Goal: Task Accomplishment & Management: Manage account settings

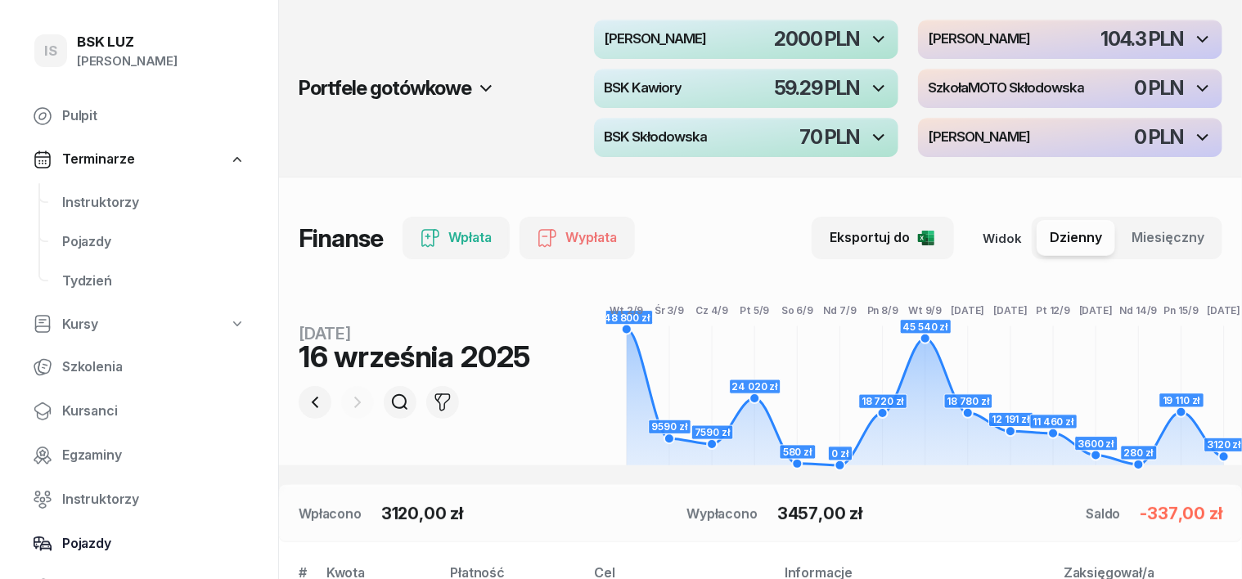
scroll to position [101, 0]
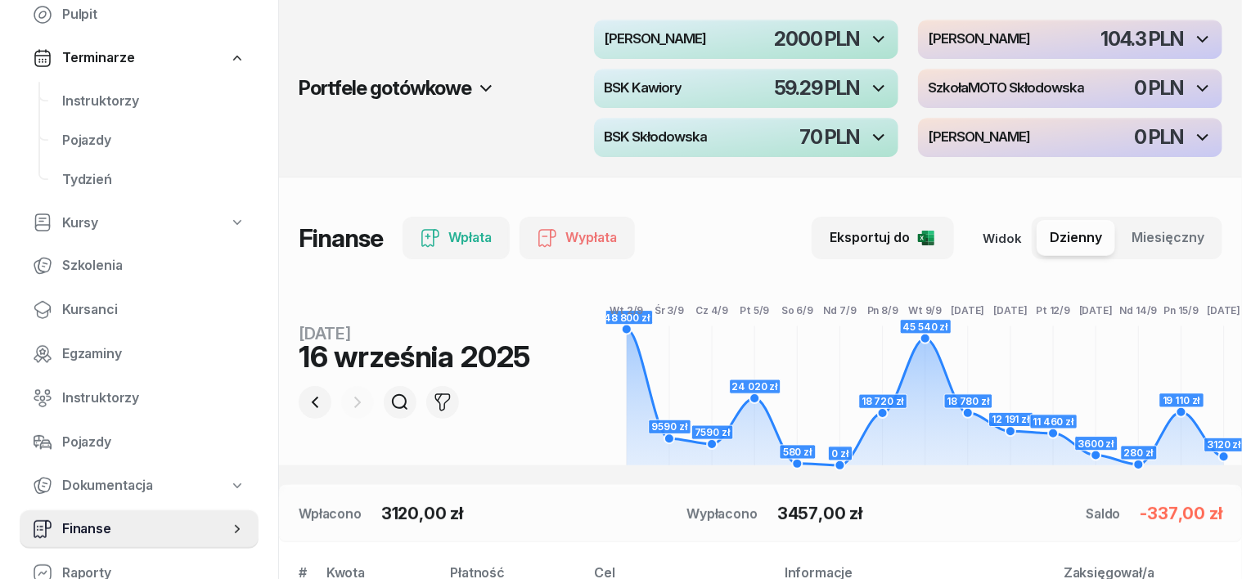
click at [83, 530] on span "Finanse" at bounding box center [145, 529] width 167 height 21
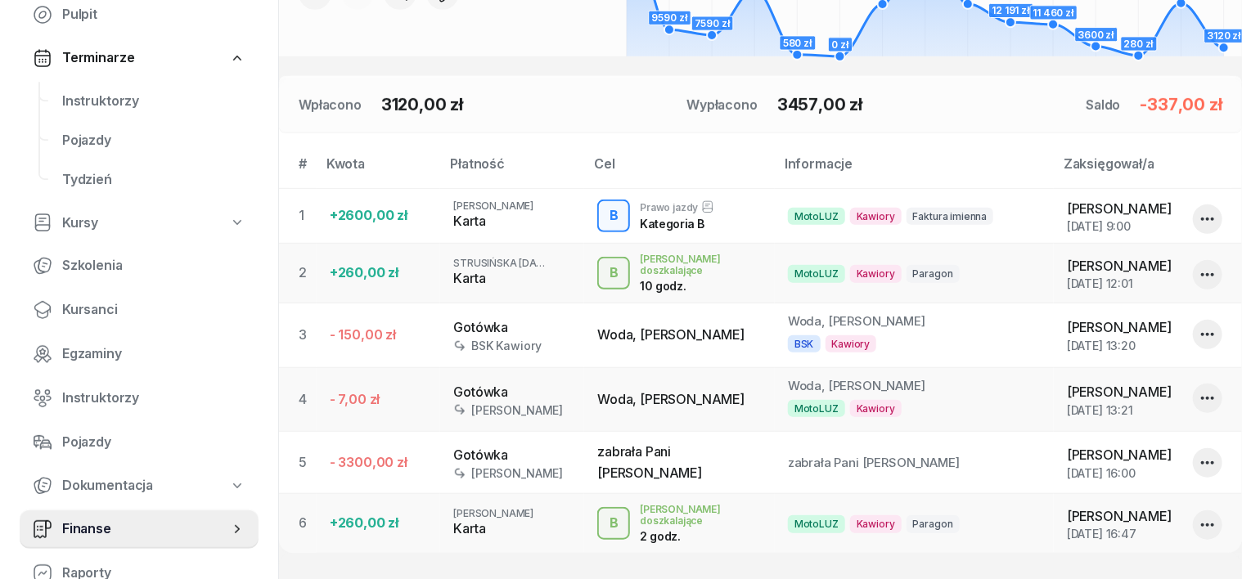
scroll to position [510, 0]
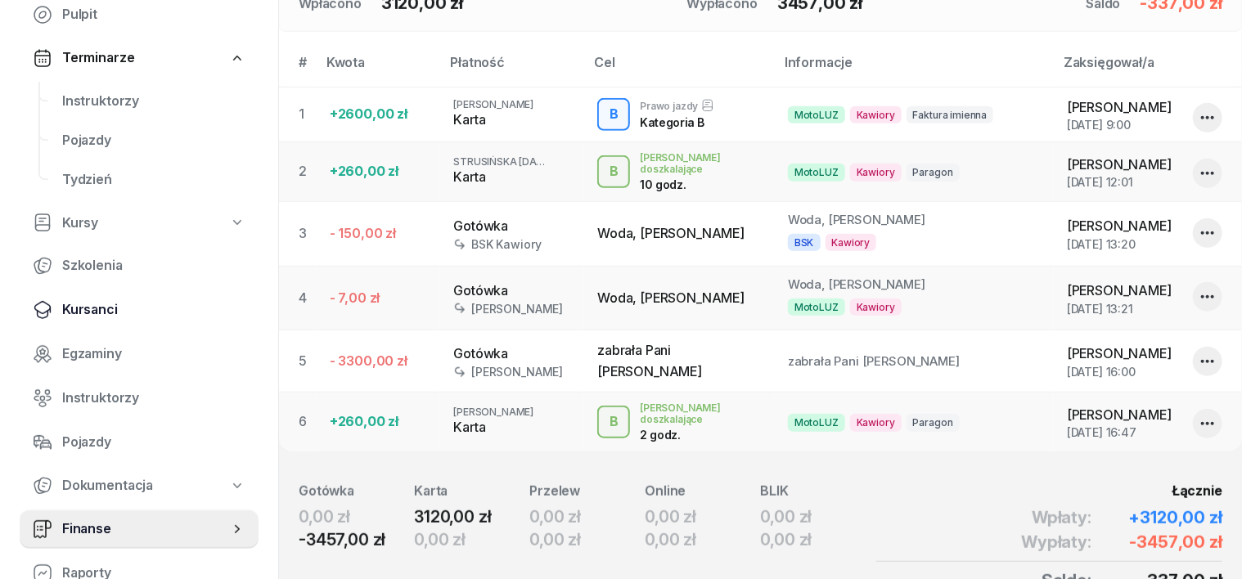
click at [98, 310] on span "Kursanci" at bounding box center [153, 309] width 183 height 21
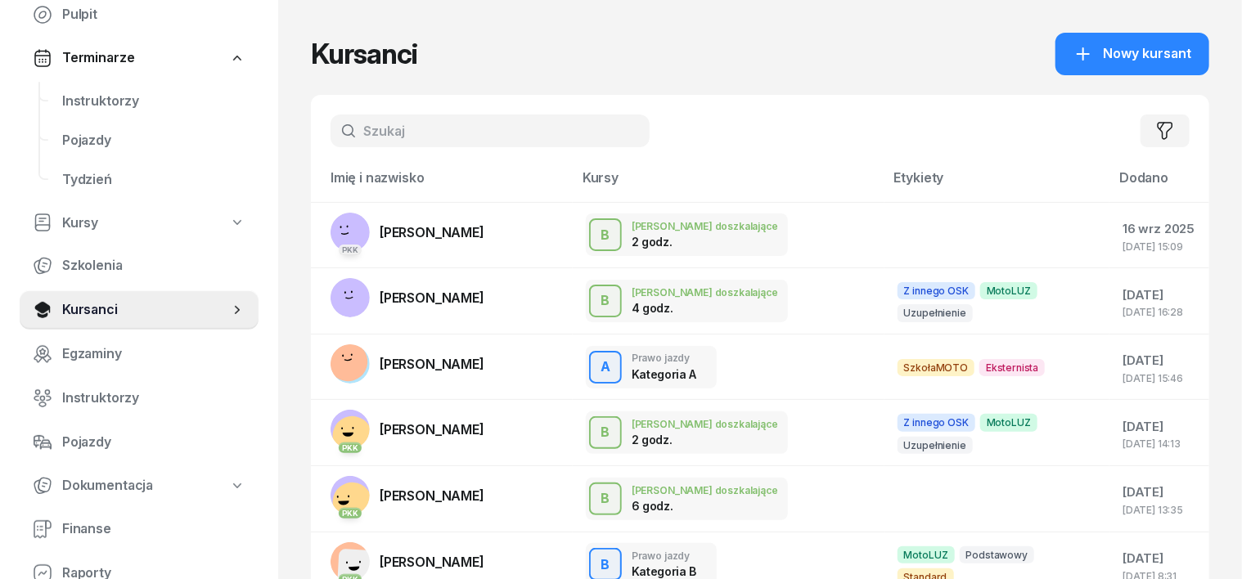
click at [330, 131] on input "text" at bounding box center [489, 131] width 319 height 33
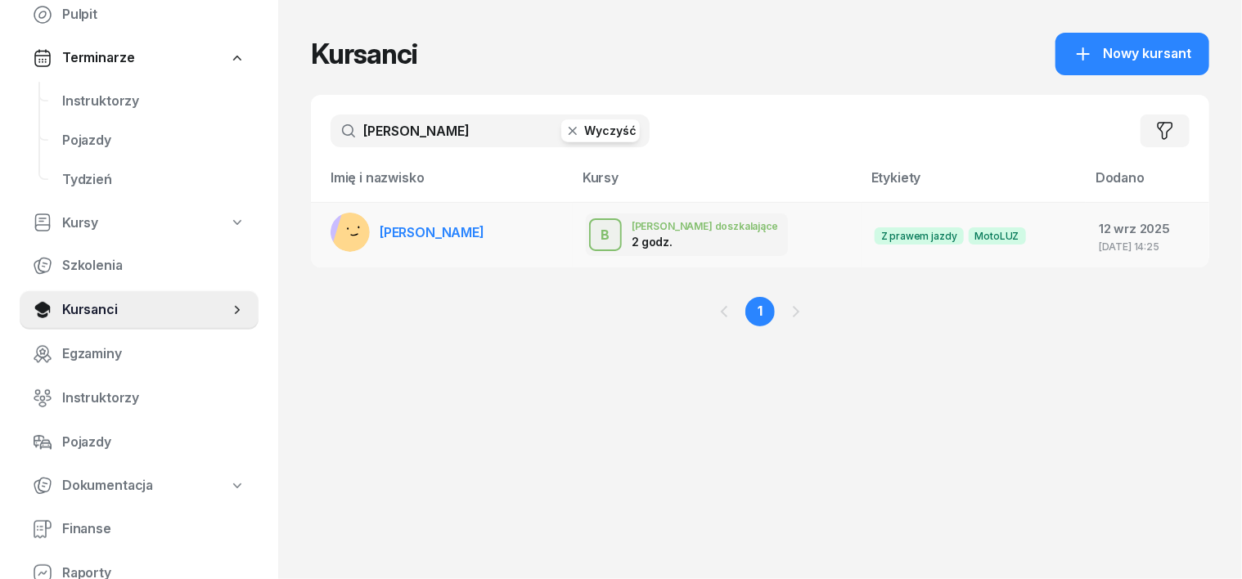
type input "[PERSON_NAME]"
click at [331, 236] on rect at bounding box center [360, 233] width 59 height 59
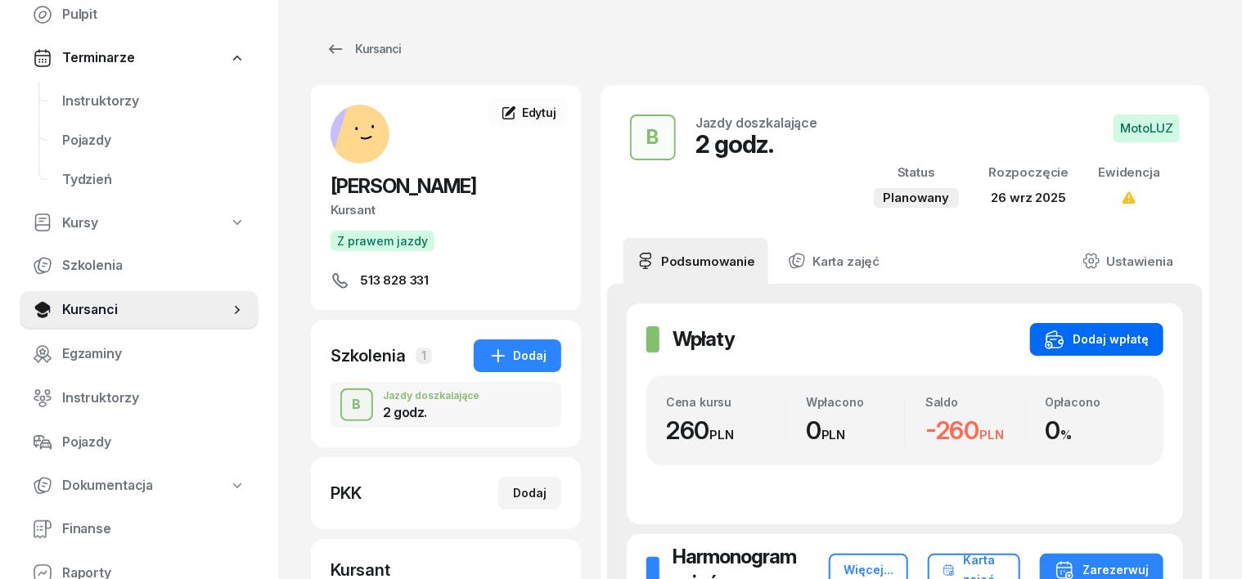
click at [1115, 332] on div "Dodaj wpłatę" at bounding box center [1097, 340] width 104 height 20
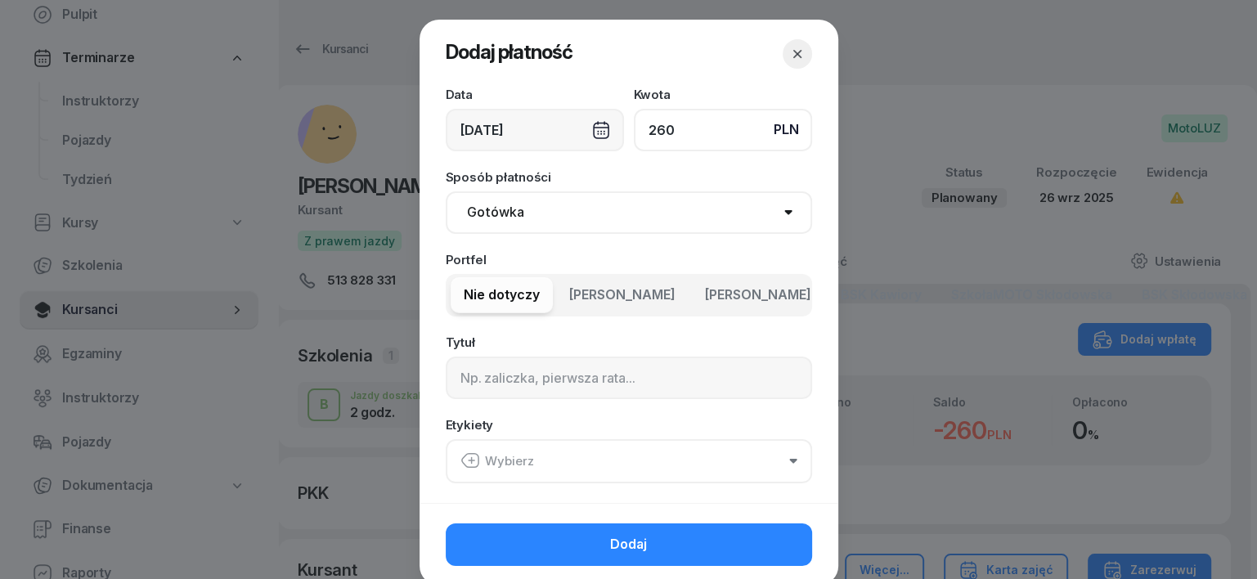
type input "260"
click at [478, 216] on select "Gotówka Karta Przelew Płatności online BLIK" at bounding box center [629, 212] width 366 height 43
select select "transfer"
click at [446, 191] on select "Gotówka Karta Przelew Płatności online BLIK" at bounding box center [629, 212] width 366 height 43
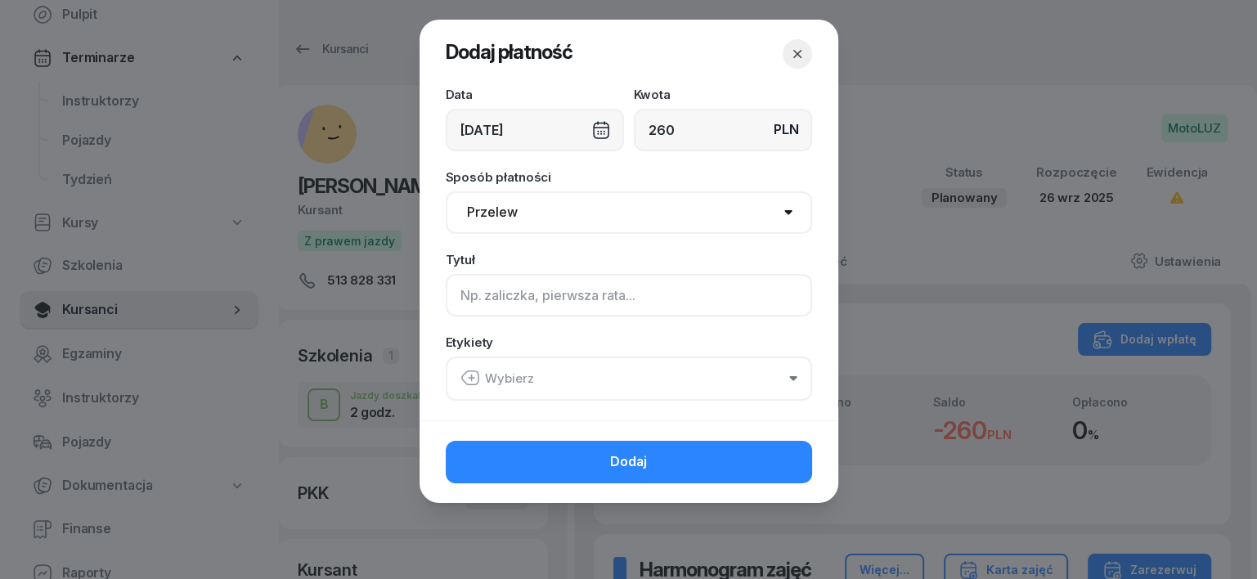
click at [464, 301] on input at bounding box center [629, 295] width 366 height 43
type input "b"
type input "B"
click at [474, 366] on button "Wybierz" at bounding box center [629, 379] width 366 height 44
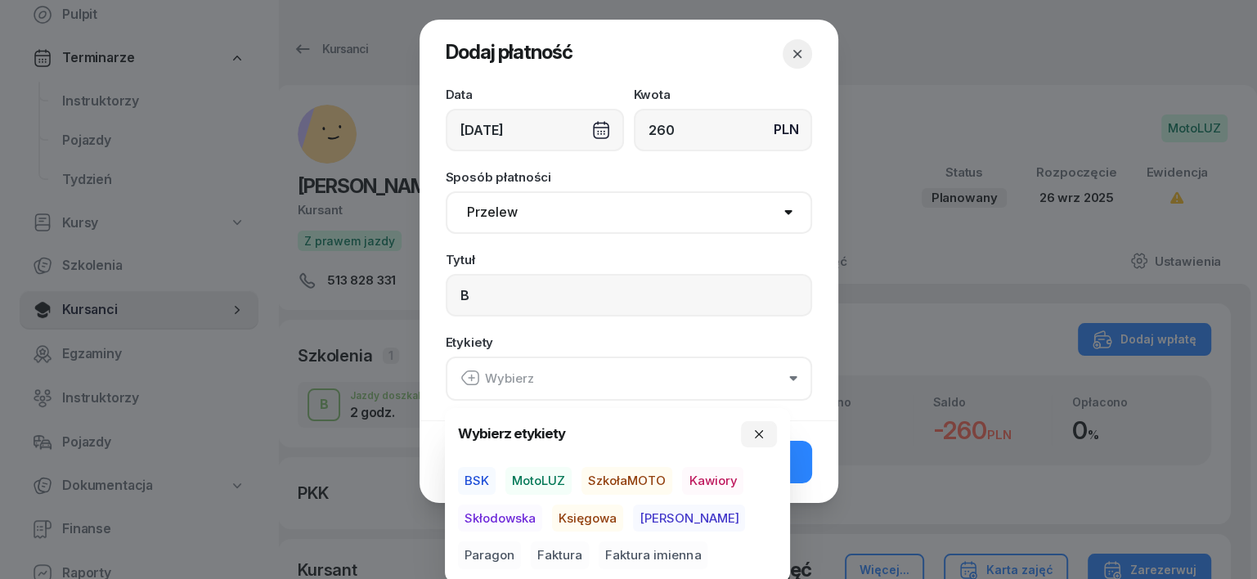
drag, startPoint x: 544, startPoint y: 478, endPoint x: 548, endPoint y: 488, distance: 10.6
click at [546, 483] on span "MotoLUZ" at bounding box center [539, 481] width 66 height 28
drag, startPoint x: 584, startPoint y: 516, endPoint x: 654, endPoint y: 532, distance: 72.0
click at [592, 518] on span "Księgowa" at bounding box center [587, 518] width 71 height 28
click at [521, 542] on span "Paragon" at bounding box center [489, 556] width 63 height 28
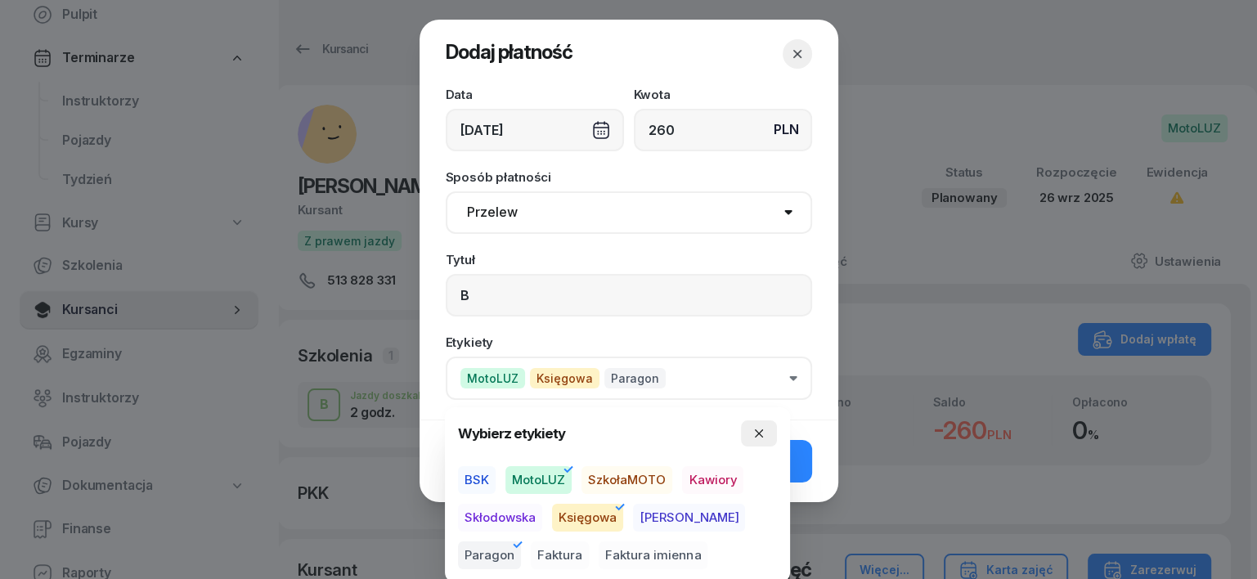
click at [769, 427] on button "button" at bounding box center [759, 433] width 36 height 26
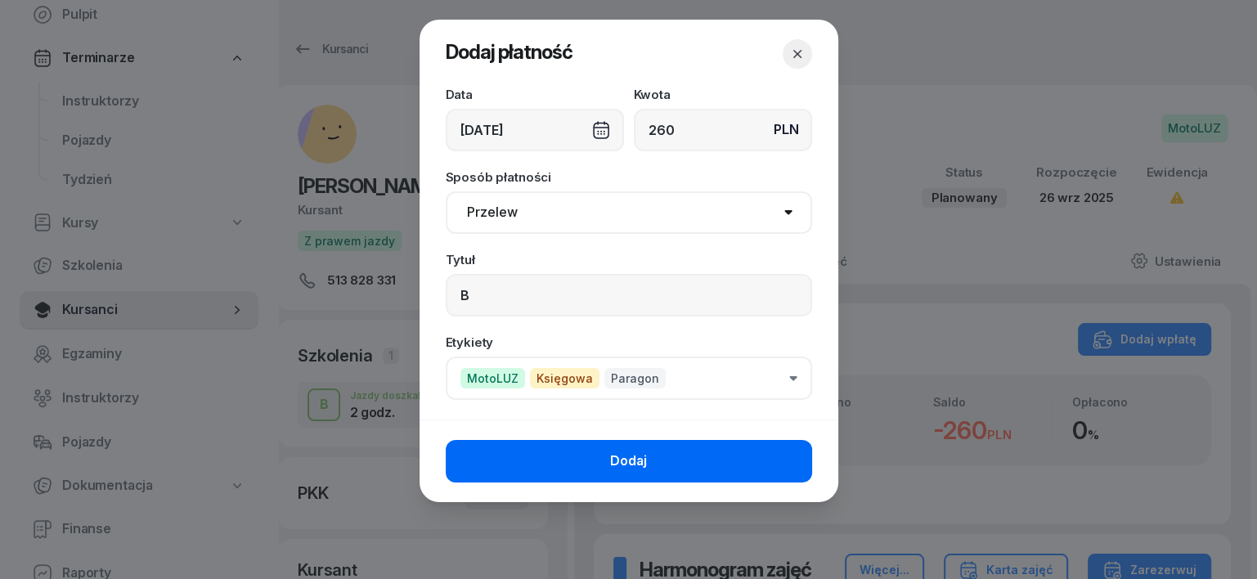
click at [780, 455] on button "Dodaj" at bounding box center [629, 461] width 366 height 43
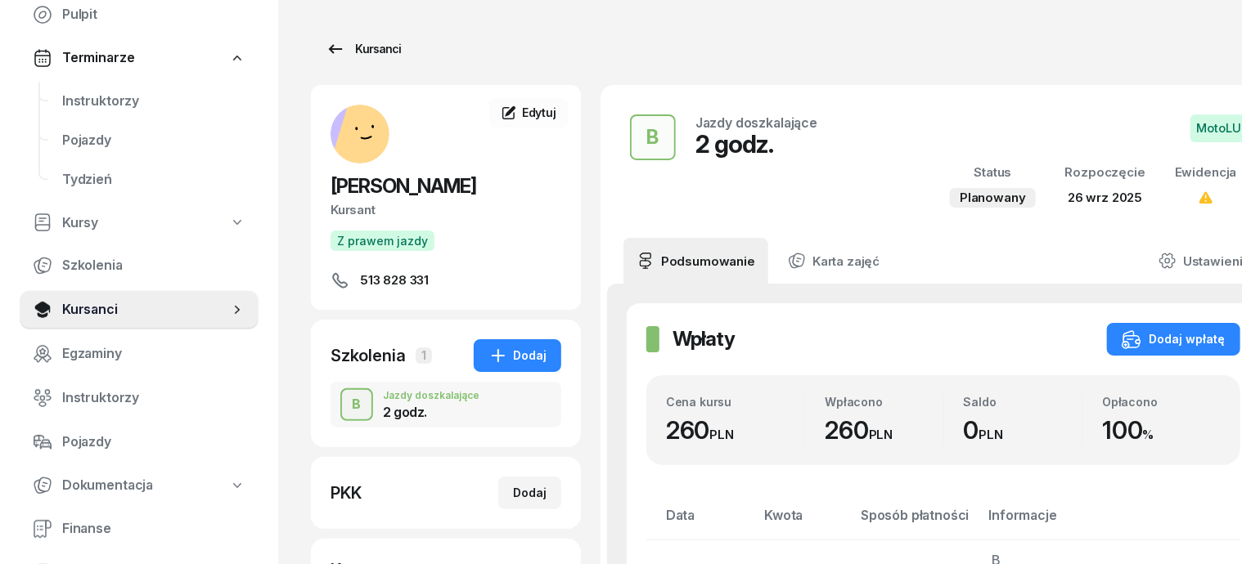
click at [345, 53] on div "Kursanci" at bounding box center [363, 49] width 75 height 20
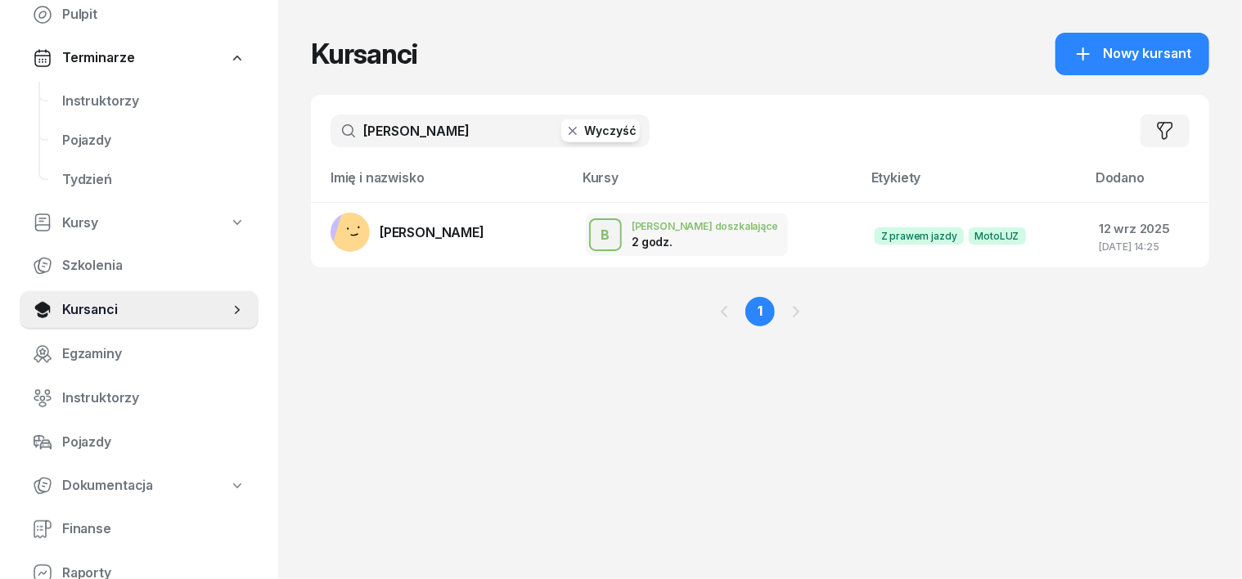
click at [374, 137] on input "[PERSON_NAME]" at bounding box center [489, 131] width 319 height 33
type input "l"
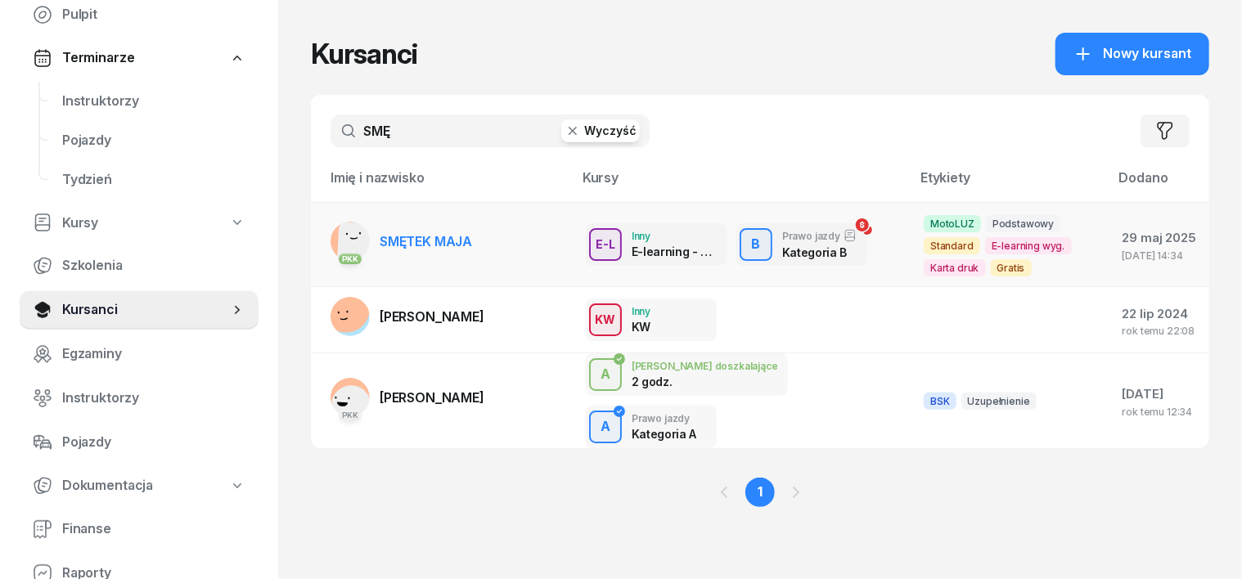
type input "SMĘ"
click at [337, 235] on rect at bounding box center [357, 242] width 41 height 41
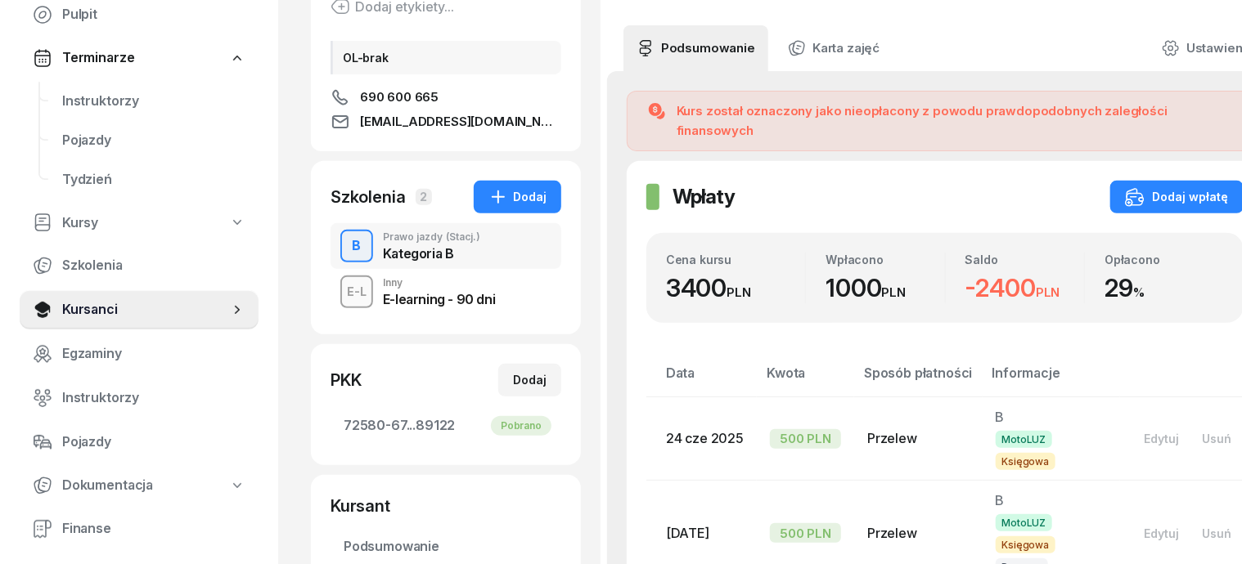
scroll to position [204, 0]
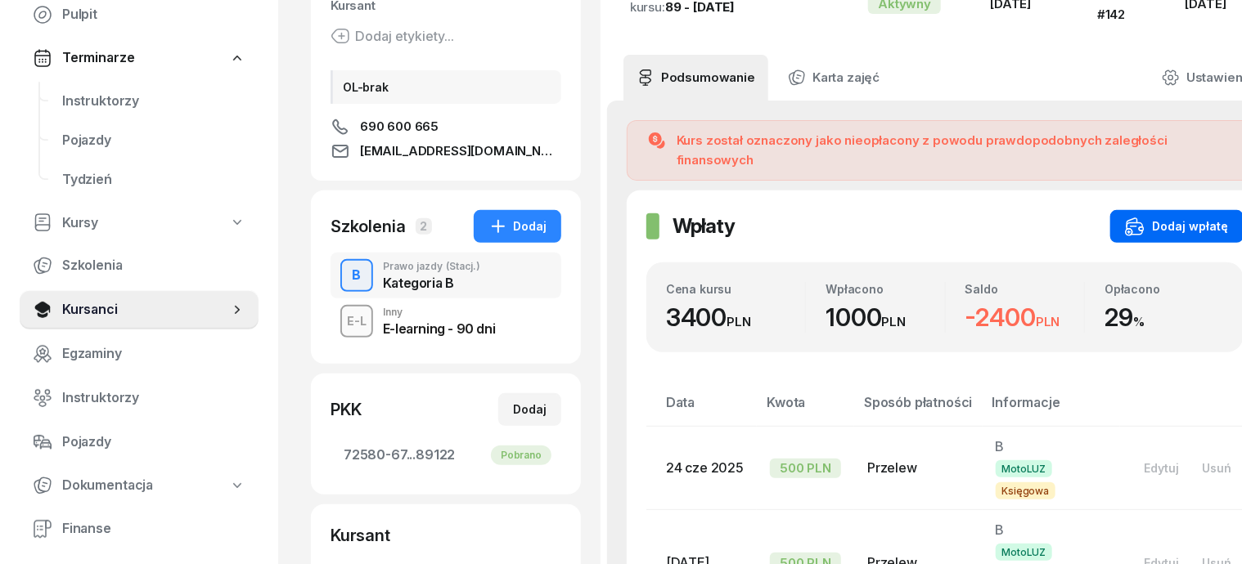
click at [1162, 217] on div "Dodaj wpłatę" at bounding box center [1177, 227] width 104 height 20
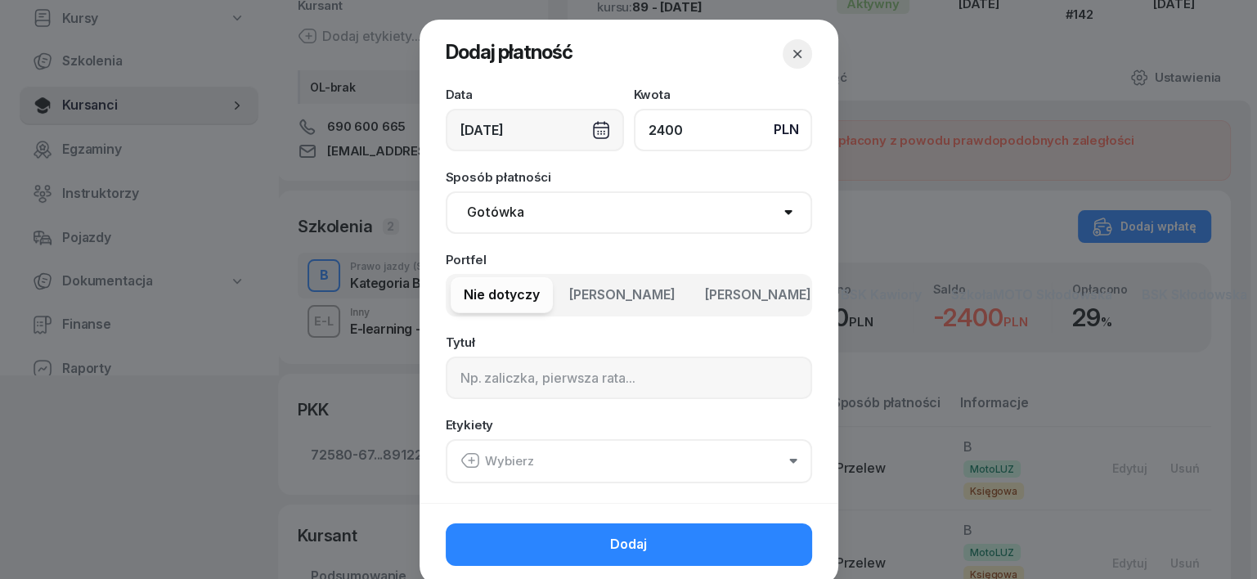
type input "2400"
click at [514, 209] on select "Gotówka Karta Przelew Płatności online BLIK" at bounding box center [629, 212] width 366 height 43
select select "transfer"
click at [446, 191] on select "Gotówka Karta Przelew Płatności online BLIK" at bounding box center [629, 212] width 366 height 43
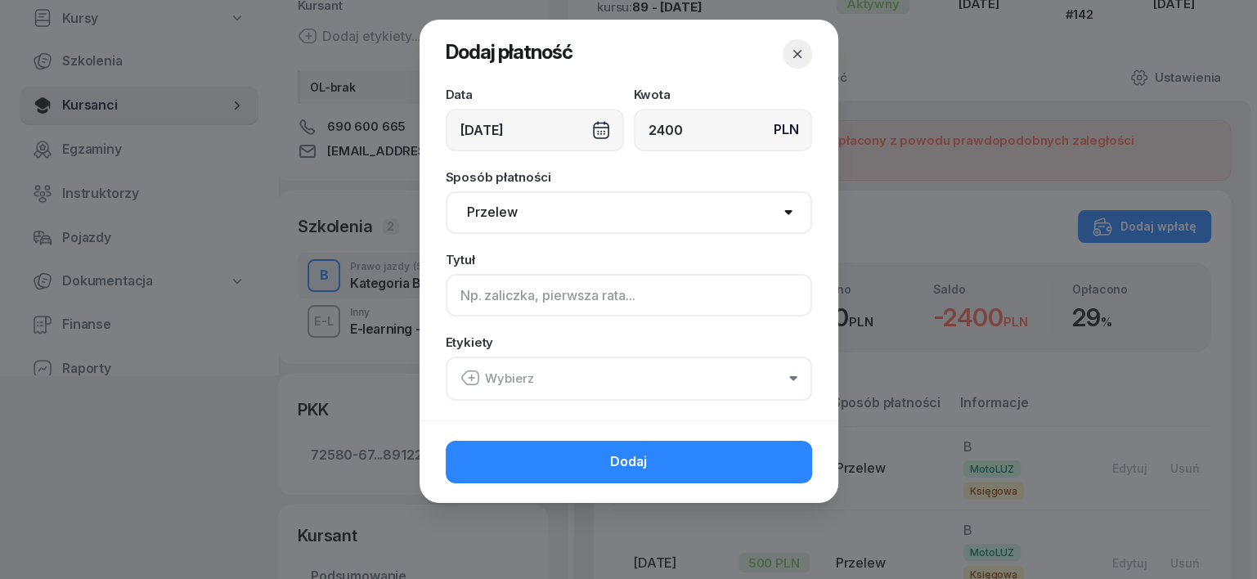
click at [472, 298] on input at bounding box center [629, 295] width 366 height 43
type input "B"
click at [470, 378] on icon "button" at bounding box center [471, 378] width 20 height 20
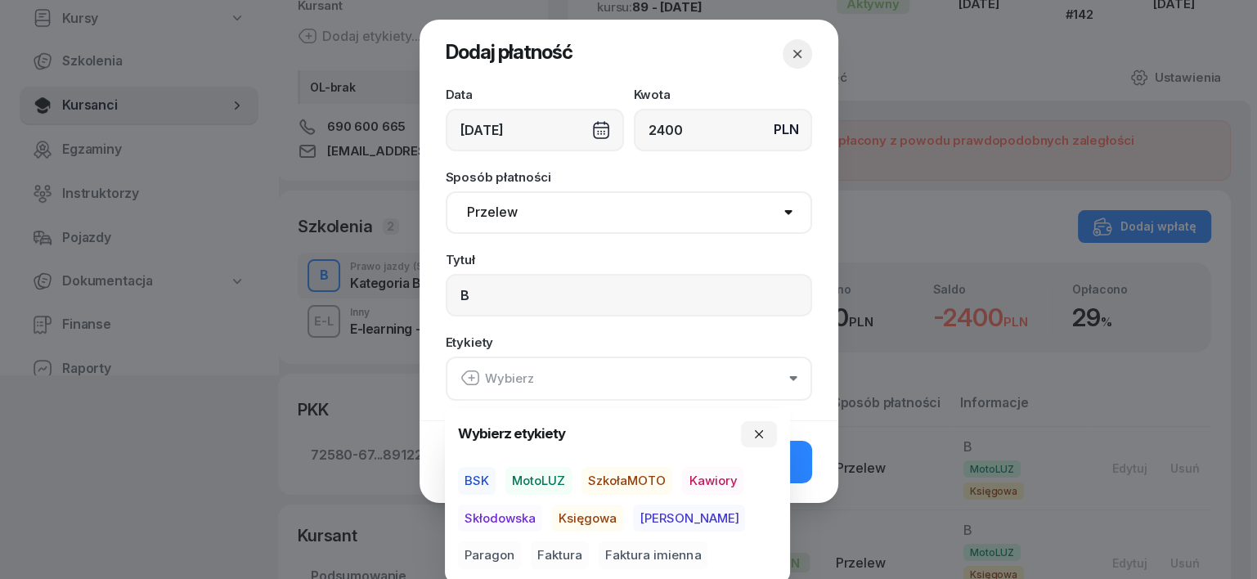
drag, startPoint x: 567, startPoint y: 465, endPoint x: 607, endPoint y: 486, distance: 45.0
click at [566, 470] on span "MotoLUZ" at bounding box center [539, 481] width 66 height 28
drag, startPoint x: 600, startPoint y: 524, endPoint x: 642, endPoint y: 507, distance: 45.6
click at [603, 523] on span "Księgowa" at bounding box center [587, 518] width 71 height 28
drag, startPoint x: 722, startPoint y: 522, endPoint x: 736, endPoint y: 518, distance: 14.5
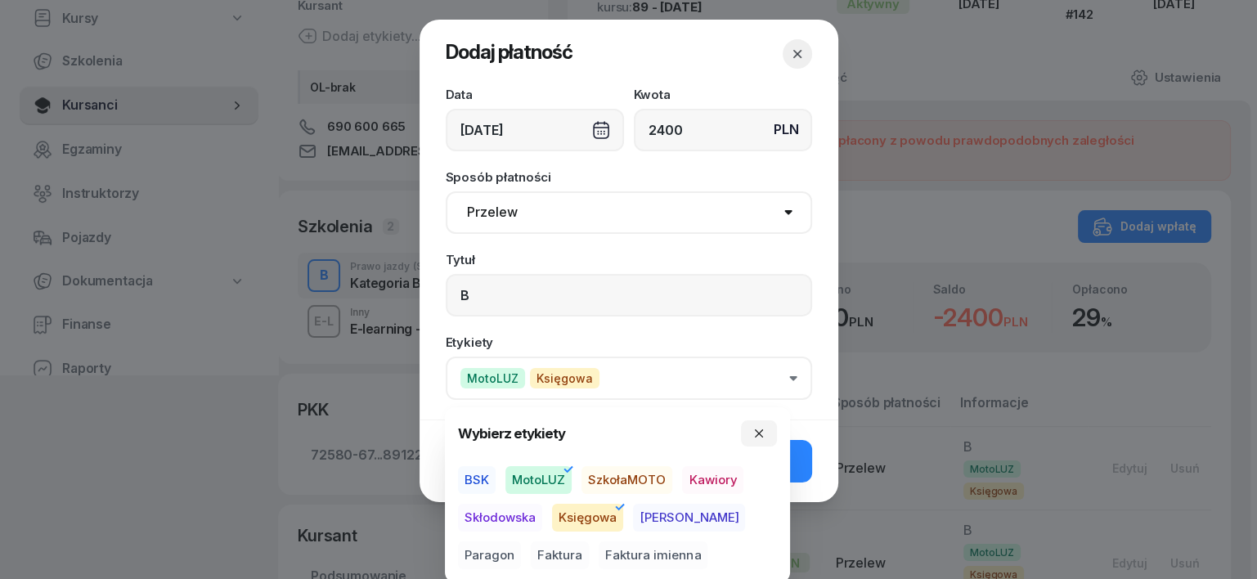
click at [521, 542] on span "Paragon" at bounding box center [489, 556] width 63 height 28
click at [766, 433] on icon "button" at bounding box center [759, 433] width 13 height 13
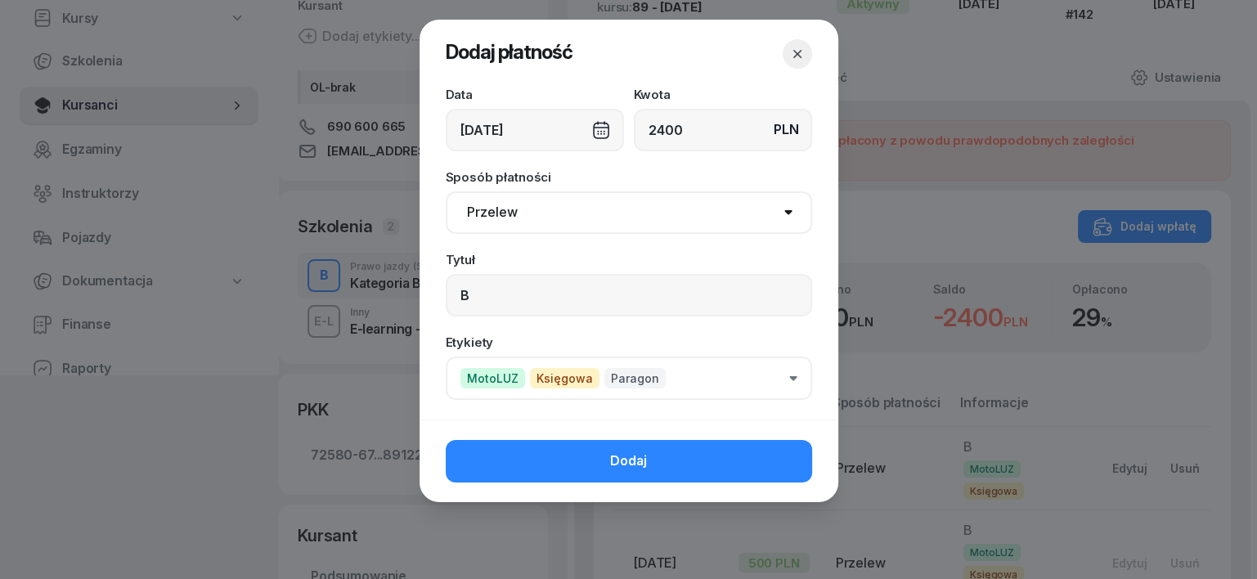
click at [785, 461] on button "Dodaj" at bounding box center [629, 461] width 366 height 43
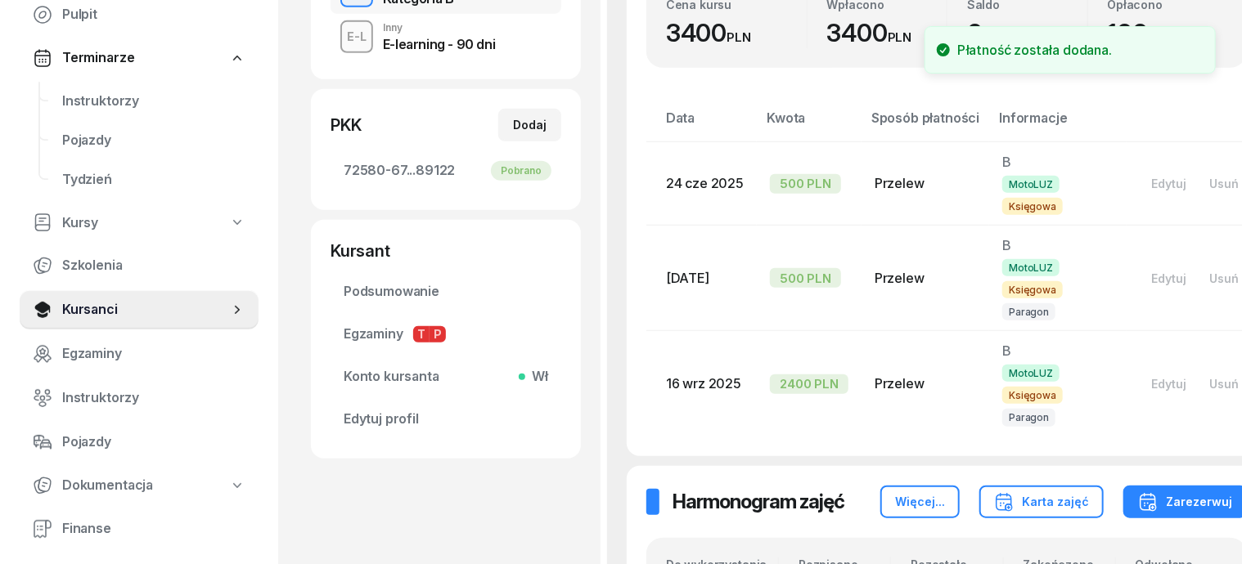
scroll to position [510, 0]
